Goal: Information Seeking & Learning: Learn about a topic

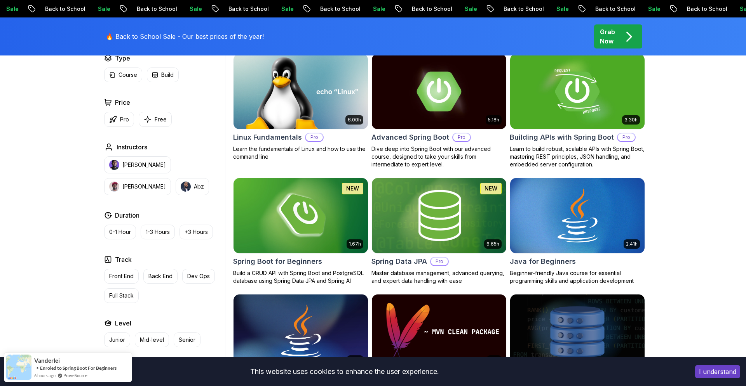
scroll to position [294, 0]
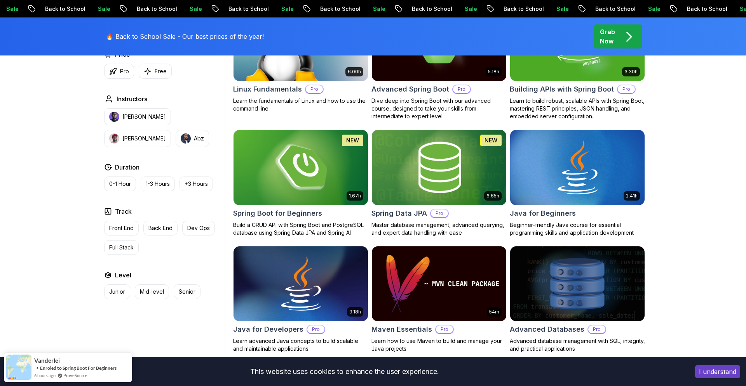
click at [325, 177] on img at bounding box center [300, 167] width 141 height 79
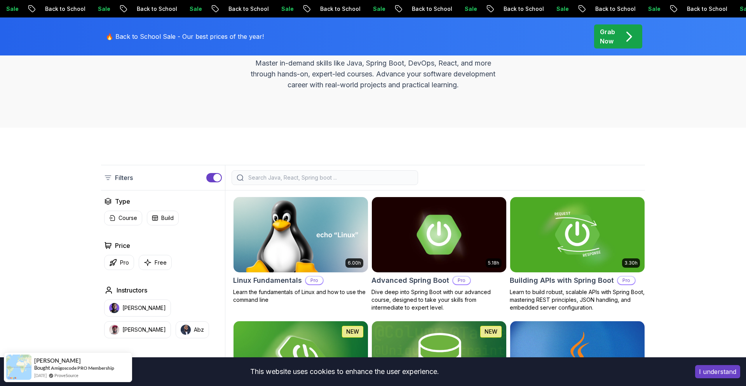
scroll to position [0, 0]
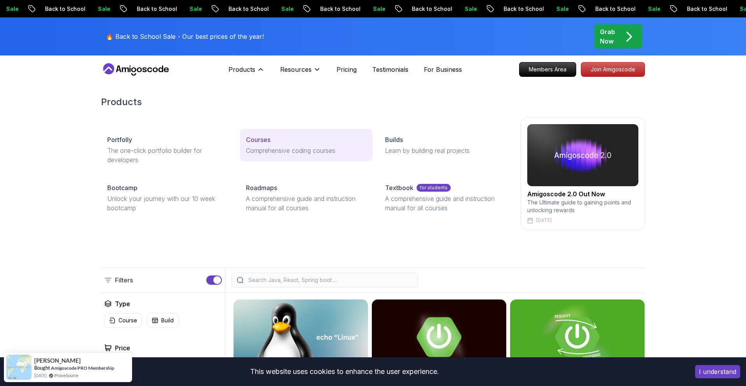
click at [270, 141] on p "Courses" at bounding box center [258, 139] width 24 height 9
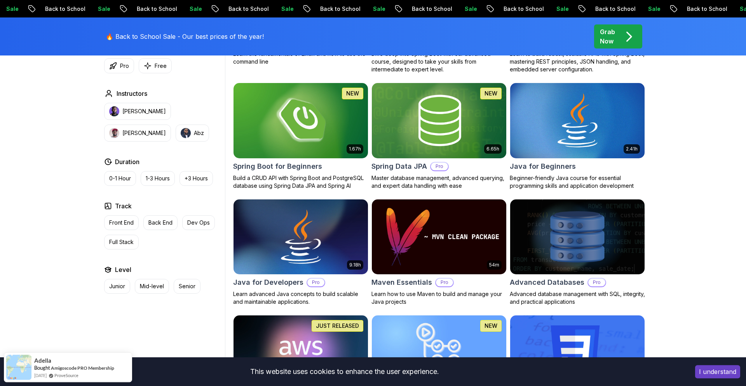
scroll to position [341, 0]
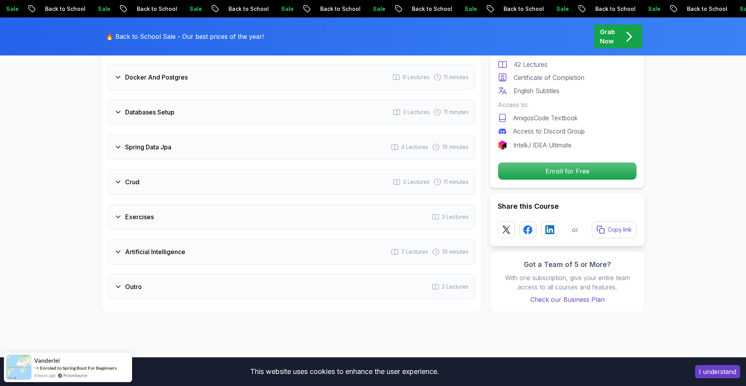
scroll to position [1230, 0]
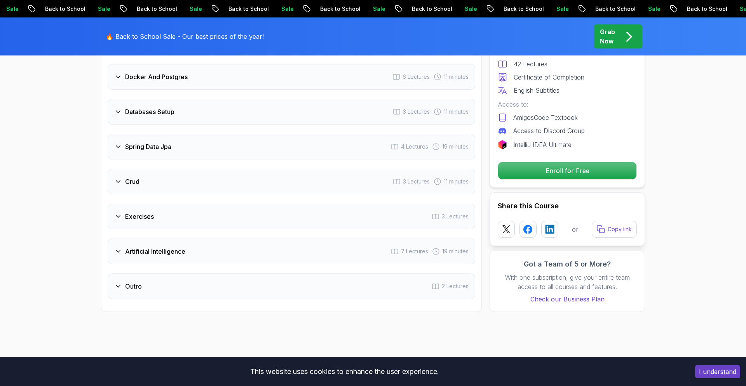
click at [296, 239] on div "Artificial Intelligence 7 Lectures 19 minutes" at bounding box center [291, 252] width 367 height 26
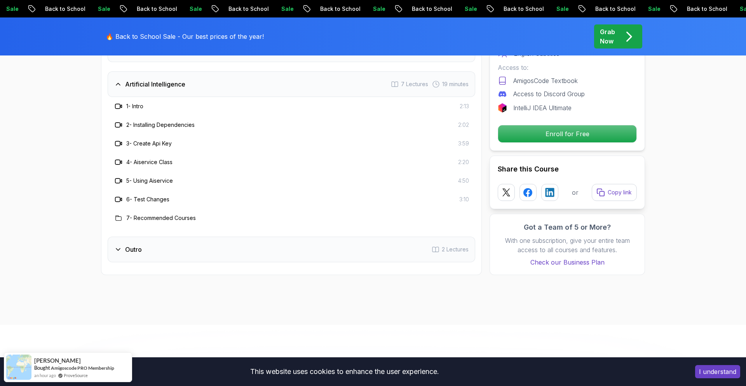
scroll to position [1361, 0]
click at [249, 236] on div "Outro 2 Lectures" at bounding box center [291, 249] width 367 height 26
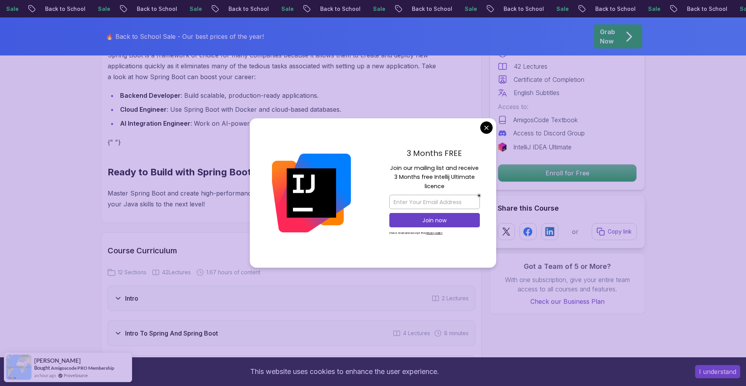
scroll to position [789, 0]
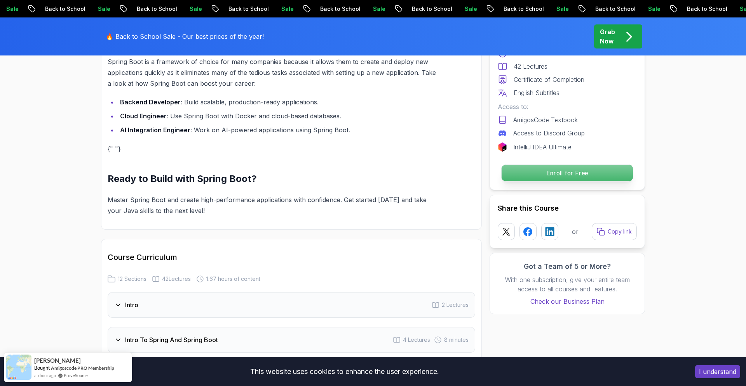
click at [537, 171] on p "Enroll for Free" at bounding box center [566, 173] width 131 height 16
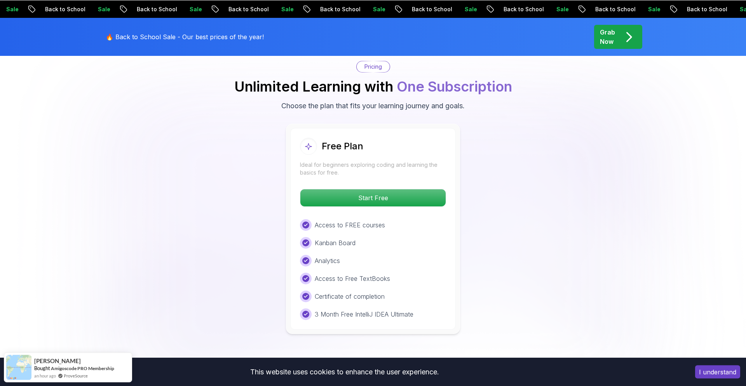
scroll to position [1581, 0]
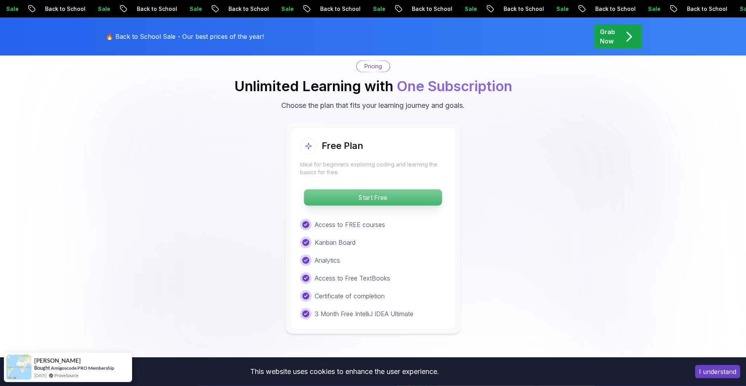
click at [394, 190] on p "Start Free" at bounding box center [373, 198] width 138 height 16
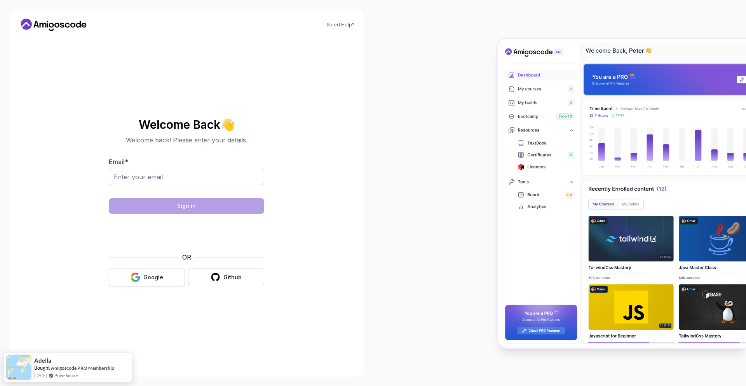
click at [148, 275] on div "Google" at bounding box center [153, 278] width 20 height 8
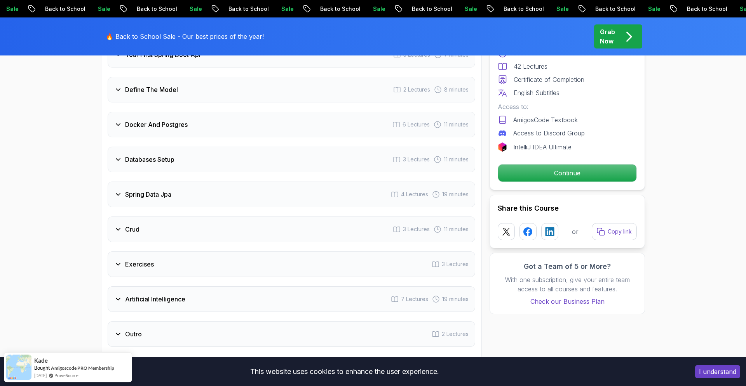
scroll to position [1183, 0]
click at [253, 188] on div "Spring Data Jpa 4 Lectures 19 minutes" at bounding box center [291, 194] width 367 height 26
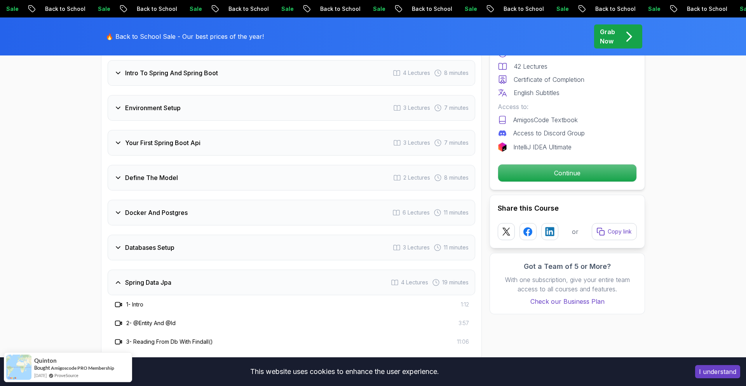
scroll to position [1058, 0]
click at [270, 274] on div "Spring Data Jpa 4 Lectures 19 minutes" at bounding box center [291, 281] width 367 height 26
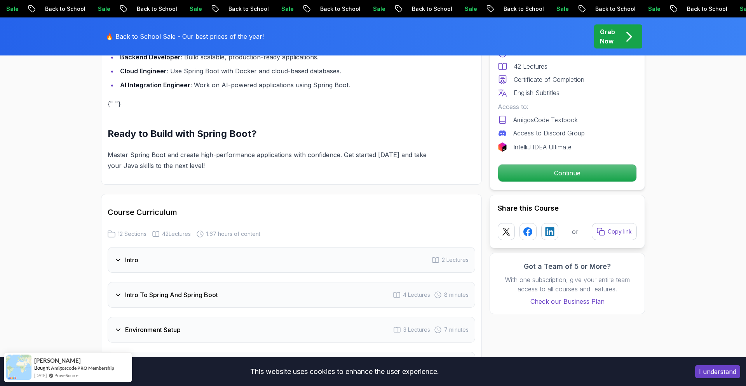
scroll to position [801, 0]
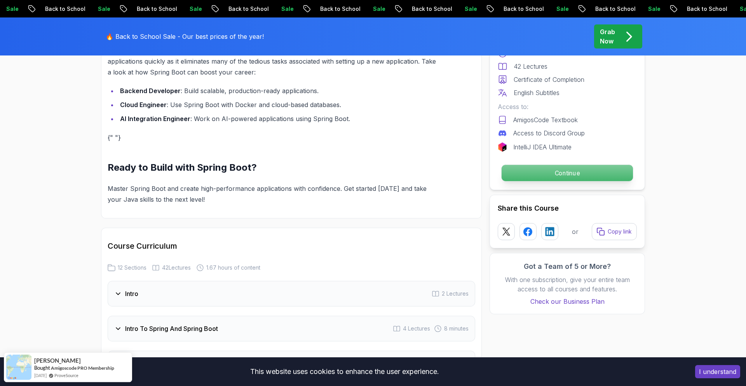
click at [571, 171] on p "Continue" at bounding box center [566, 173] width 131 height 16
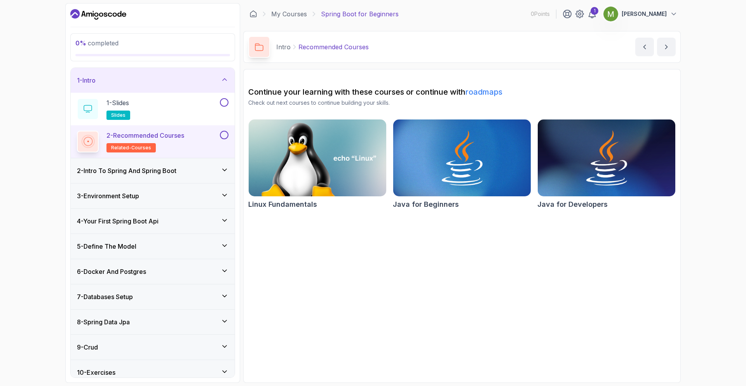
click at [193, 172] on div "2 - Intro To Spring And Spring Boot" at bounding box center [152, 170] width 151 height 9
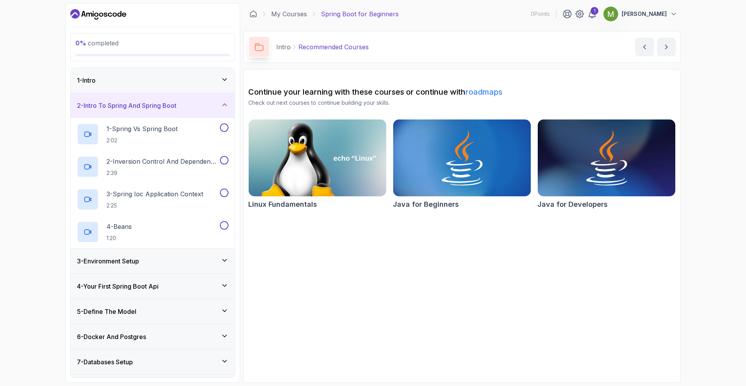
scroll to position [0, 0]
click at [182, 261] on div "3 - Environment Setup" at bounding box center [152, 260] width 151 height 9
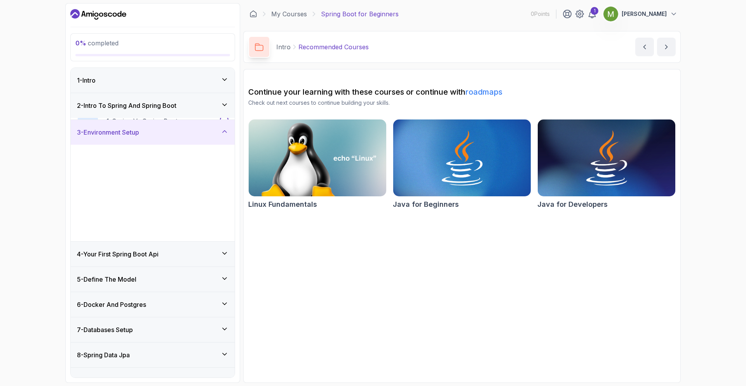
scroll to position [63, 0]
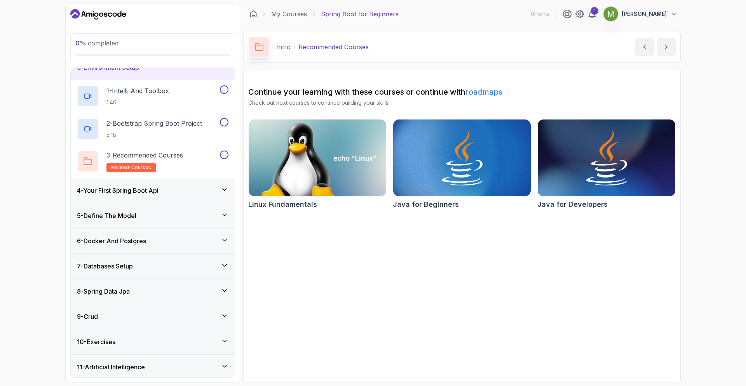
click at [202, 183] on div "4 - Your First Spring Boot Api" at bounding box center [153, 190] width 164 height 25
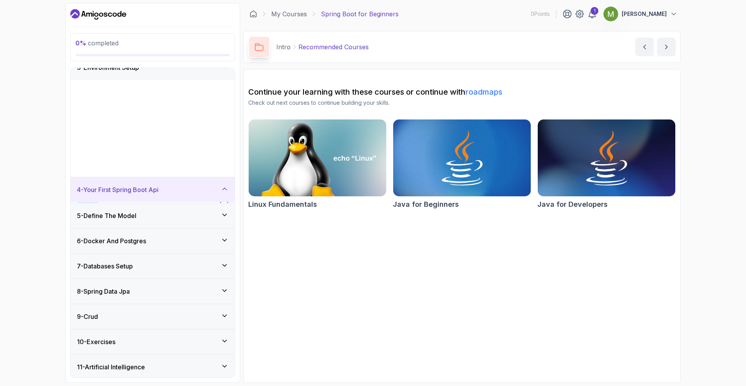
scroll to position [0, 0]
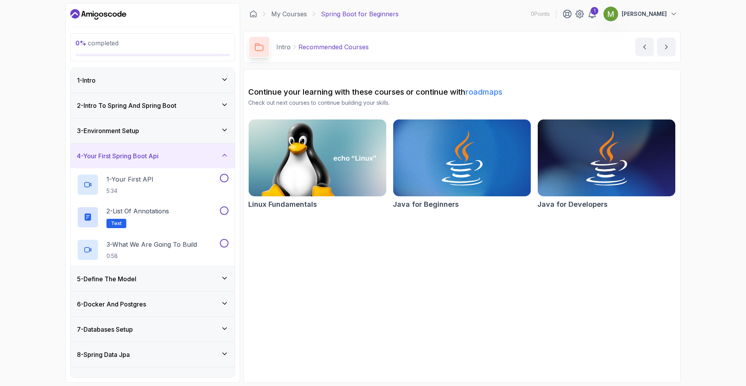
click at [178, 275] on div "5 - Define The Model" at bounding box center [152, 279] width 151 height 9
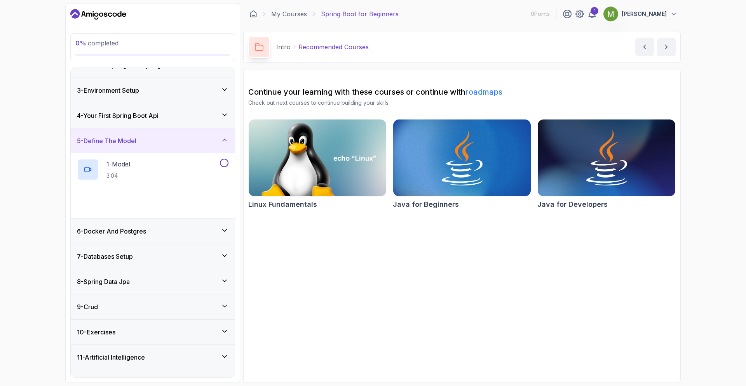
scroll to position [58, 0]
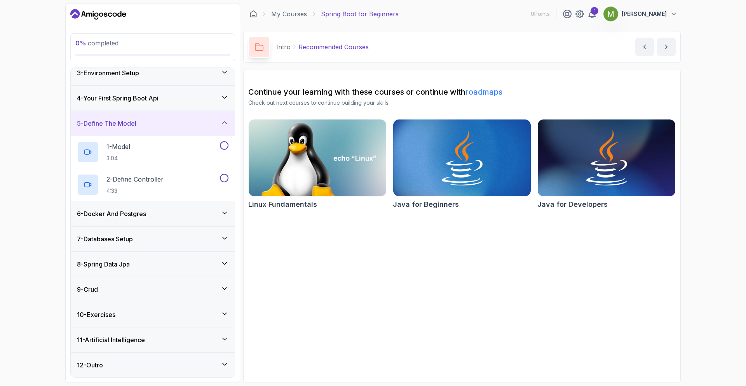
click at [195, 211] on div "6 - Docker And Postgres" at bounding box center [152, 213] width 151 height 9
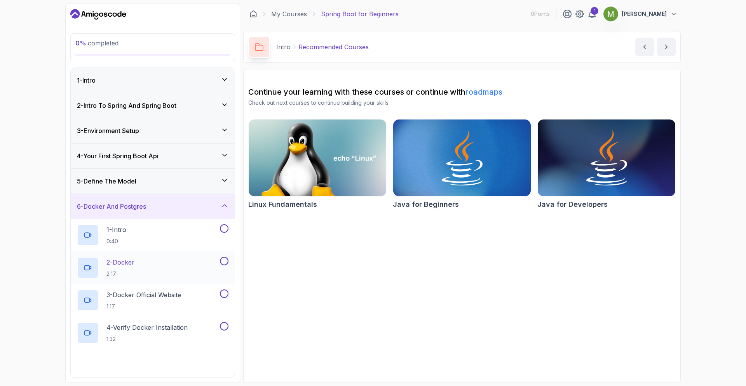
scroll to position [188, 0]
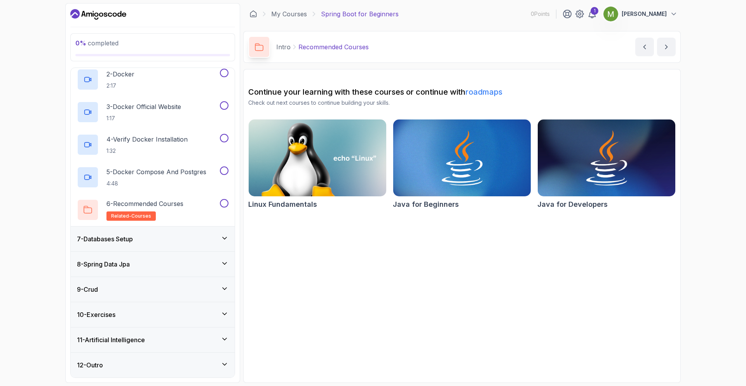
click at [200, 244] on div "7 - Databases Setup" at bounding box center [152, 239] width 151 height 9
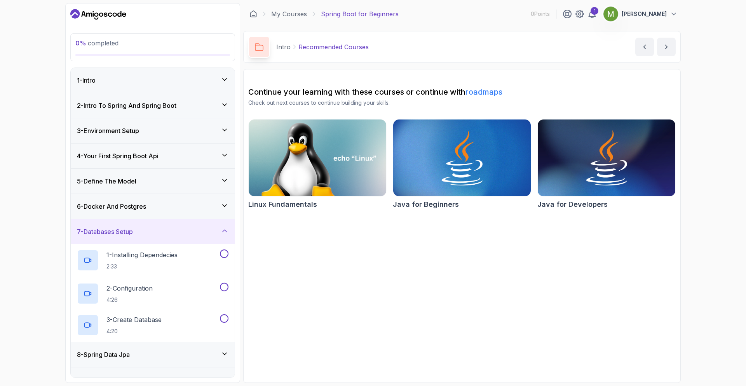
scroll to position [91, 0]
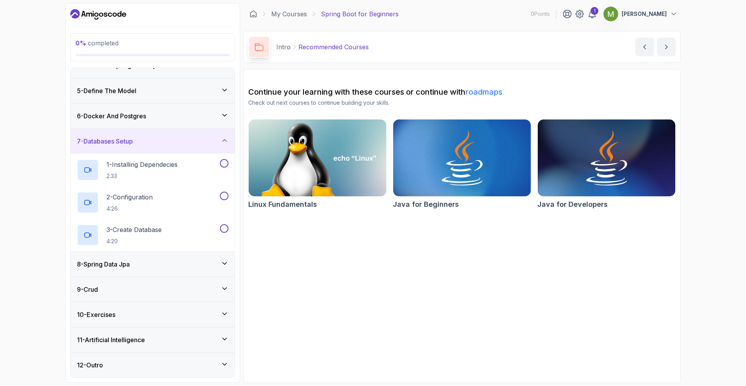
click at [193, 266] on div "8 - Spring Data Jpa" at bounding box center [152, 264] width 151 height 9
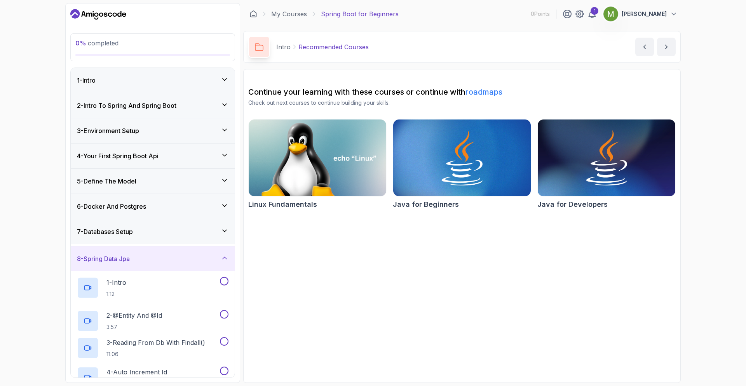
scroll to position [123, 0]
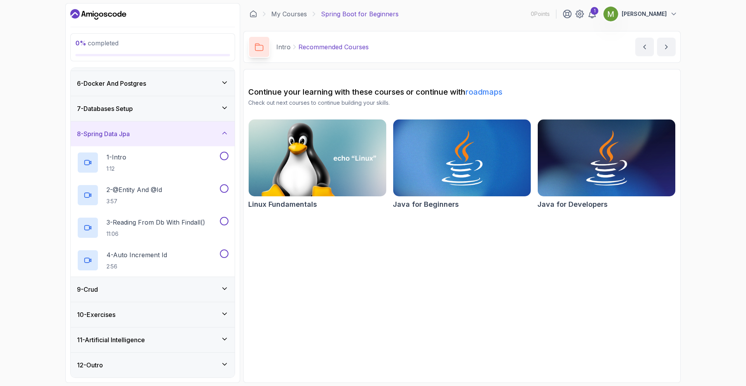
click at [179, 286] on div "9 - Crud" at bounding box center [152, 289] width 151 height 9
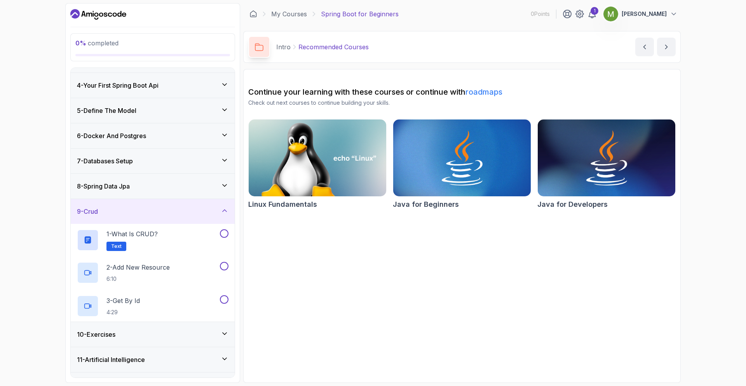
scroll to position [91, 0]
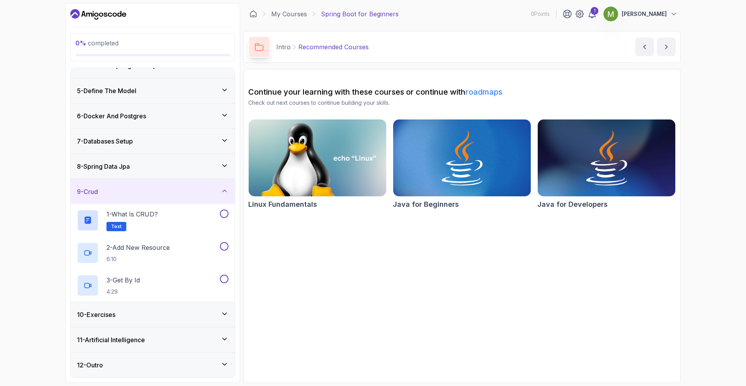
click at [169, 313] on div "10 - Exercises" at bounding box center [152, 314] width 151 height 9
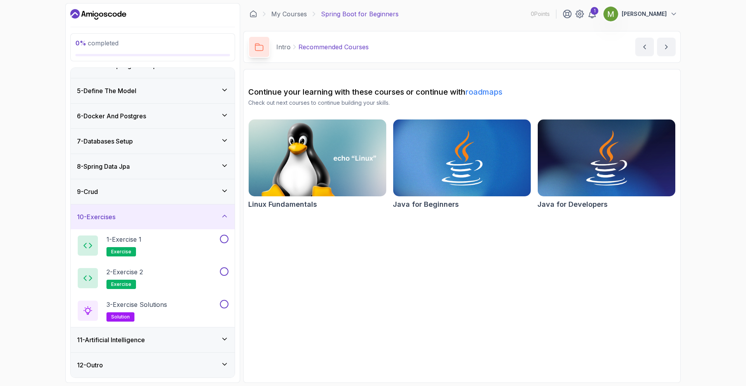
click at [177, 346] on div "11 - Artificial Intelligence" at bounding box center [153, 340] width 164 height 25
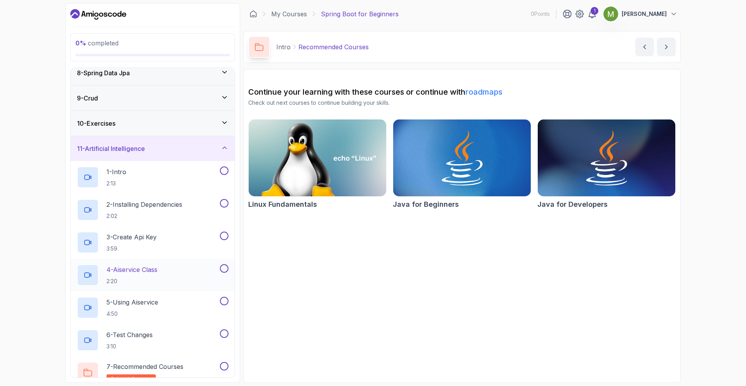
scroll to position [221, 0]
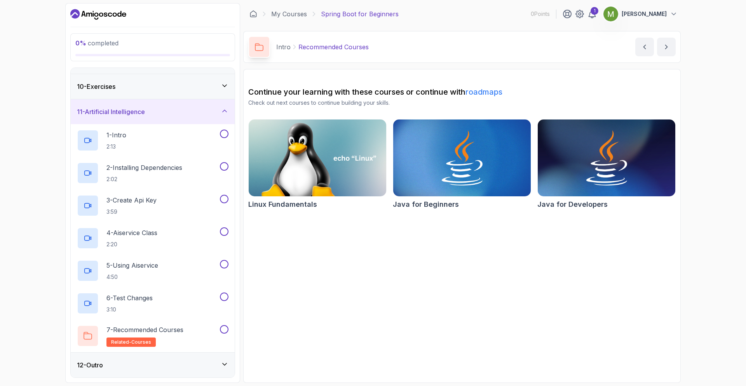
click at [193, 369] on div "12 - Outro" at bounding box center [152, 365] width 151 height 9
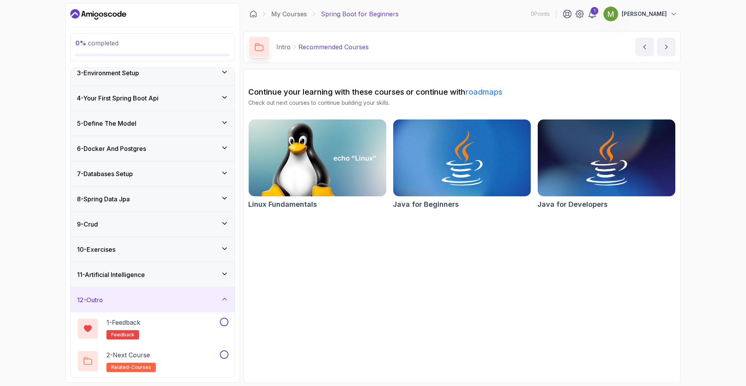
scroll to position [0, 0]
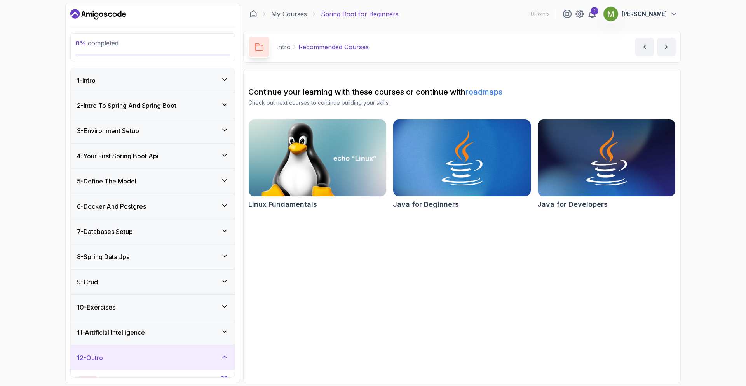
click at [201, 81] on div "1 - Intro" at bounding box center [152, 80] width 151 height 9
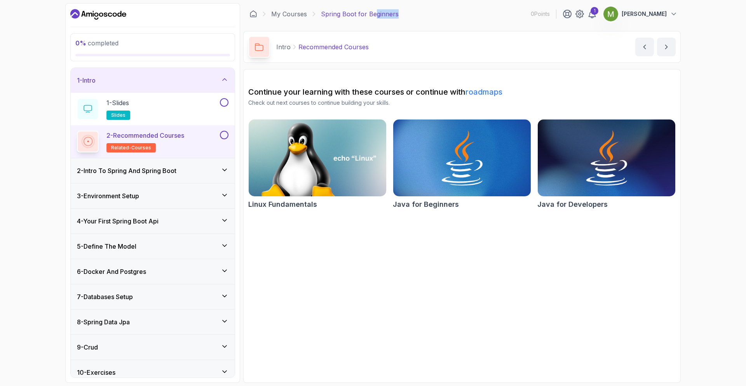
drag, startPoint x: 393, startPoint y: 14, endPoint x: 374, endPoint y: 14, distance: 19.0
click at [374, 14] on p "Spring Boot for Beginners" at bounding box center [360, 13] width 78 height 9
click at [454, 12] on div "My Courses Spring Boot for Beginners 0 Points 1 Mohamednour Traore" at bounding box center [461, 14] width 437 height 22
